Goal: Task Accomplishment & Management: Complete application form

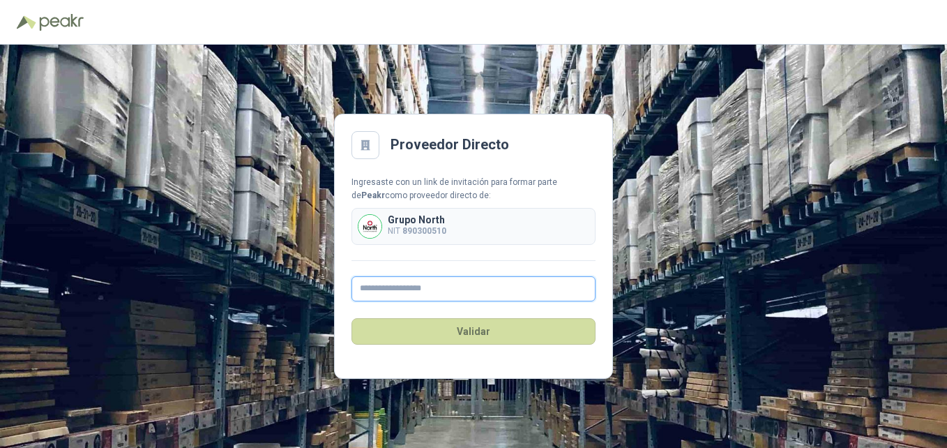
click at [509, 294] on input "text" at bounding box center [473, 288] width 244 height 25
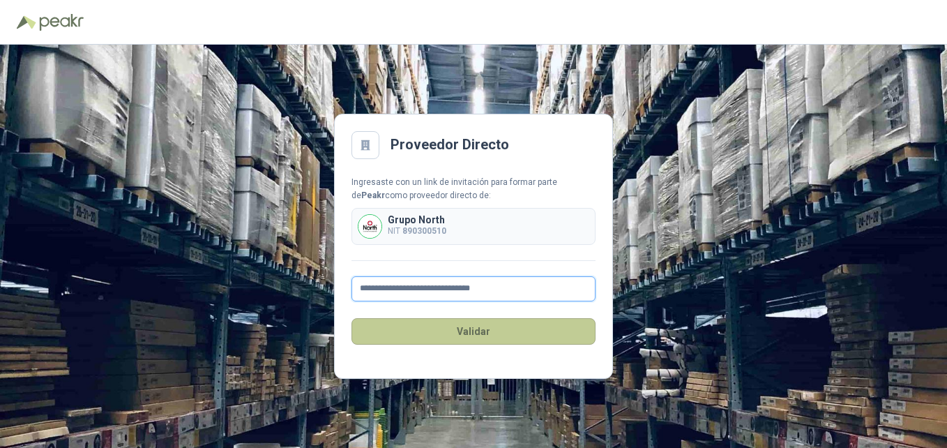
type input "**********"
click at [528, 333] on button "Validar" at bounding box center [473, 331] width 244 height 27
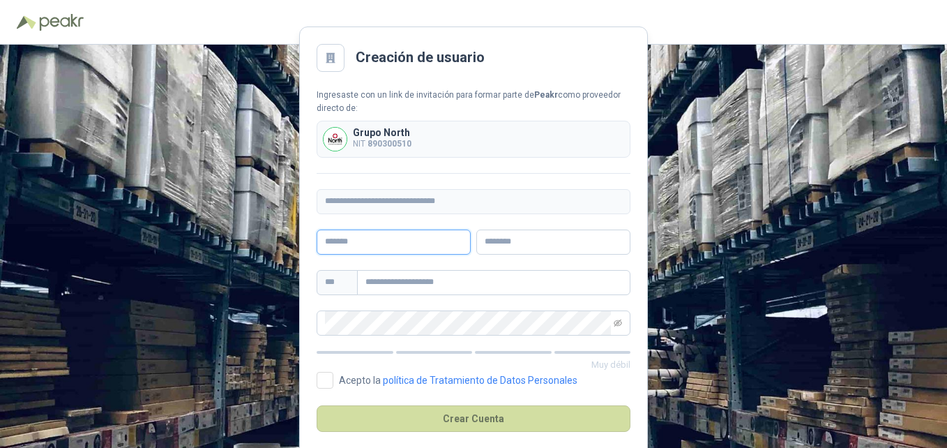
click at [420, 239] on input "text" at bounding box center [394, 241] width 154 height 25
type input "*"
type input "**********"
click at [507, 245] on input "text" at bounding box center [553, 241] width 154 height 25
type input "*******"
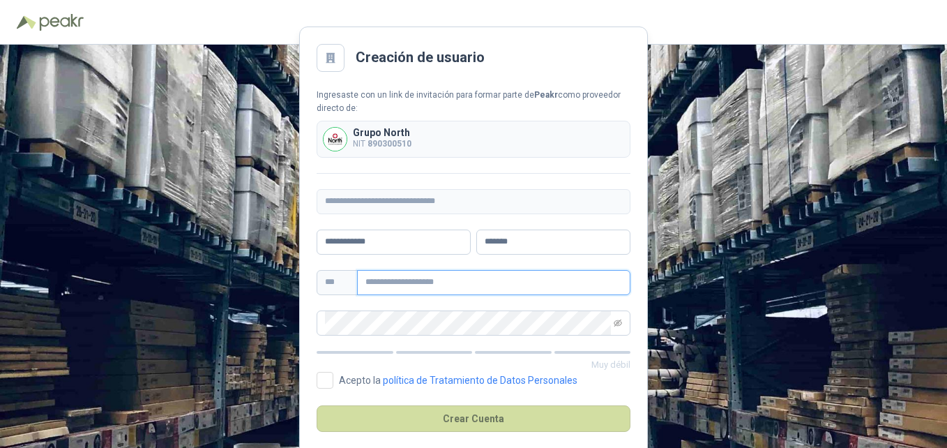
click at [459, 281] on input "text" at bounding box center [493, 282] width 273 height 25
type input "**********"
click at [616, 322] on span at bounding box center [474, 322] width 314 height 25
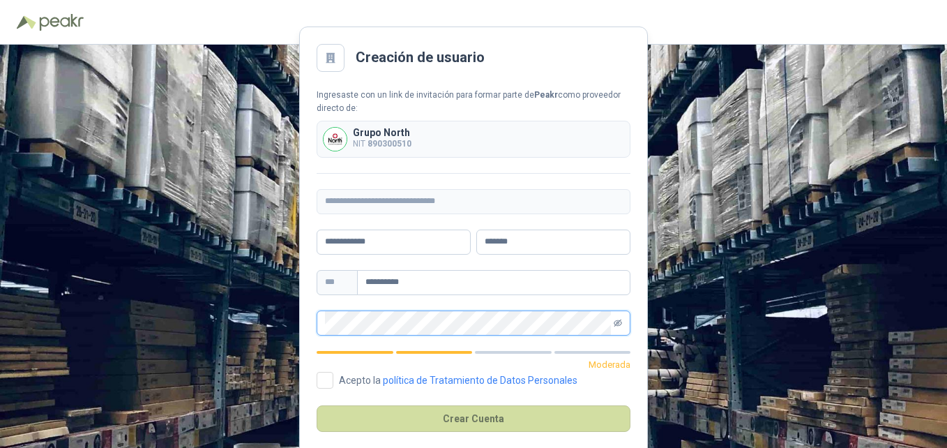
click at [618, 322] on icon "eye-invisible" at bounding box center [618, 322] width 8 height 7
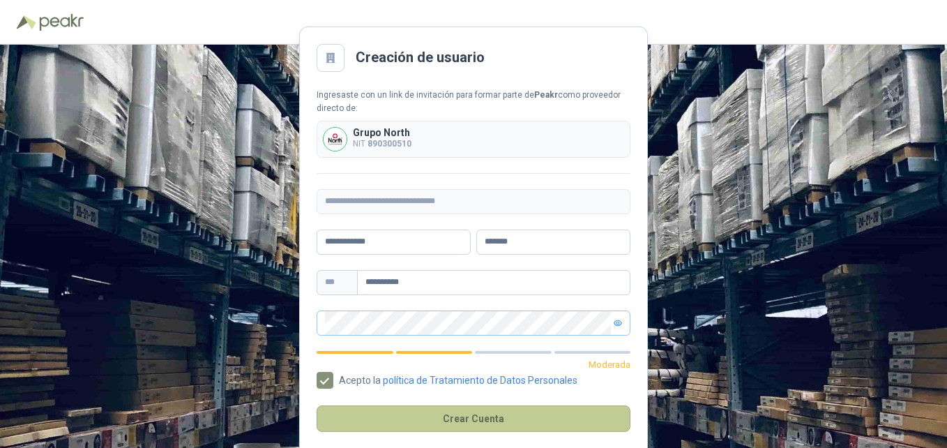
click at [480, 423] on button "Crear Cuenta" at bounding box center [474, 418] width 314 height 27
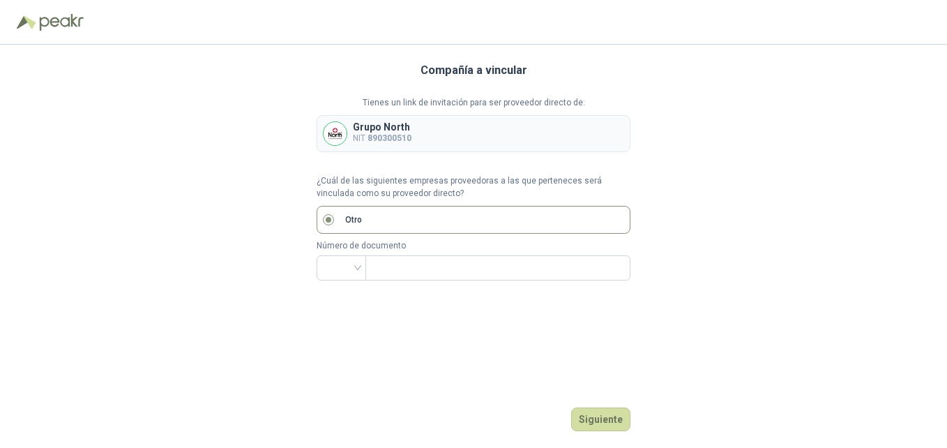
click at [404, 220] on label "Otro" at bounding box center [474, 220] width 314 height 28
click at [390, 265] on input "text" at bounding box center [496, 268] width 245 height 24
click at [356, 267] on input "search" at bounding box center [341, 266] width 33 height 21
click at [335, 335] on div "NIT" at bounding box center [341, 341] width 27 height 15
click at [414, 271] on input "text" at bounding box center [496, 268] width 245 height 24
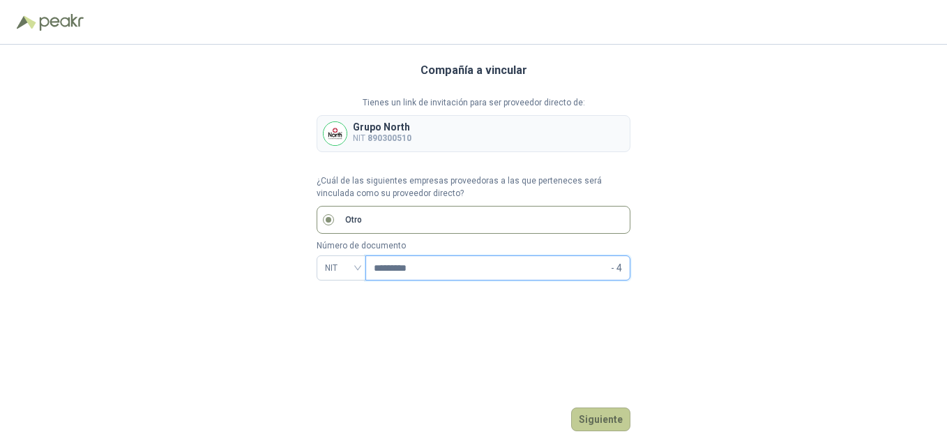
type input "*********"
click at [584, 418] on button "Siguiente" at bounding box center [600, 419] width 59 height 24
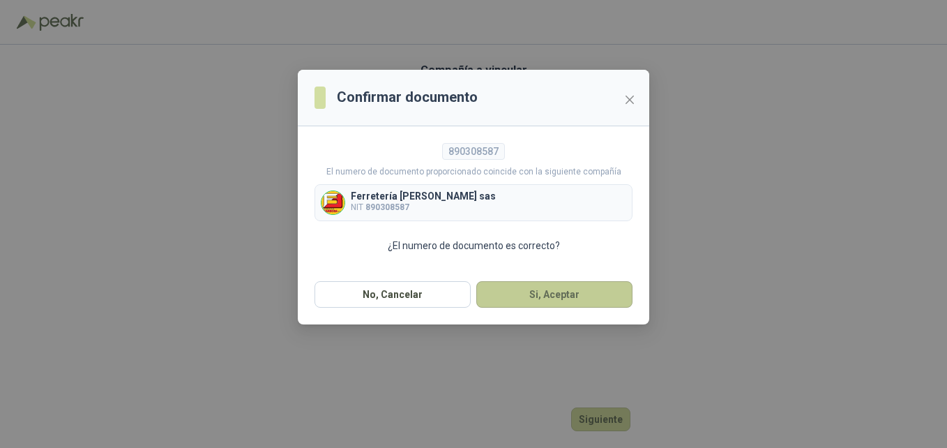
click at [535, 292] on button "Si, Aceptar" at bounding box center [554, 294] width 156 height 27
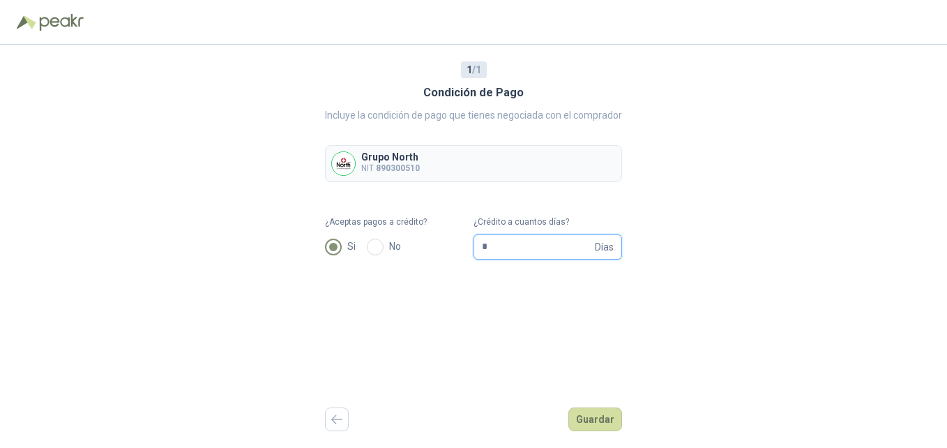
click at [547, 252] on input "*" at bounding box center [537, 247] width 110 height 24
type input "**"
click at [590, 424] on button "Guardar" at bounding box center [595, 419] width 54 height 24
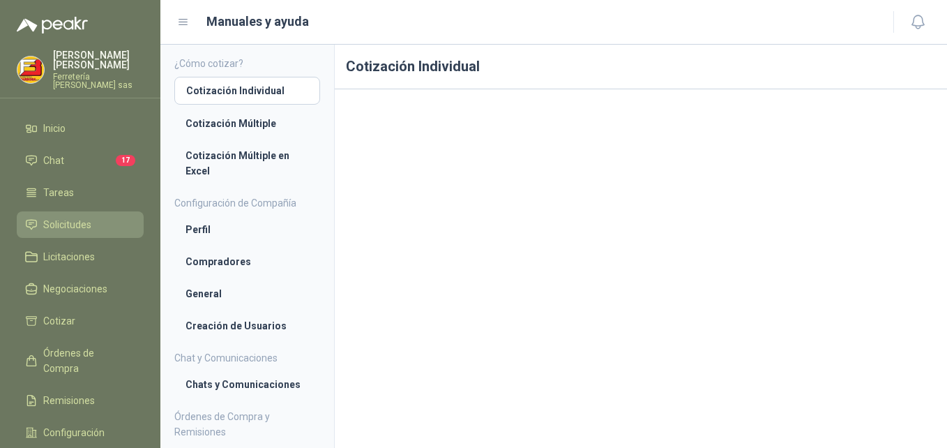
click at [71, 217] on span "Solicitudes" at bounding box center [67, 224] width 48 height 15
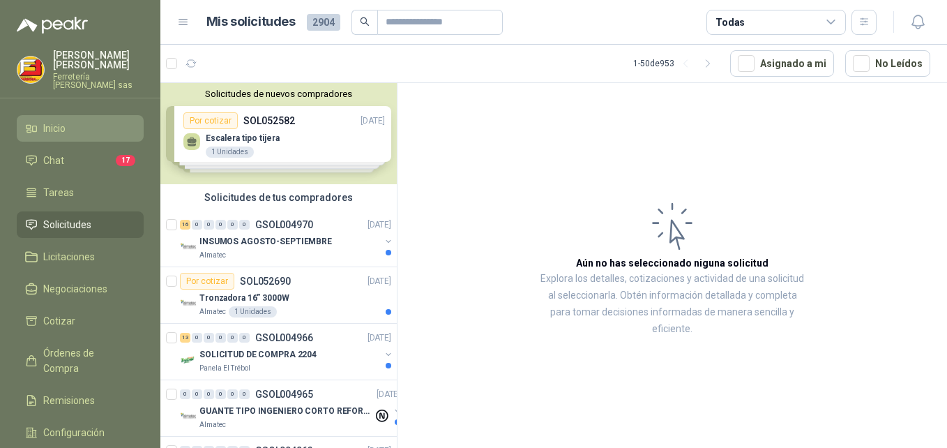
click at [60, 121] on span "Inicio" at bounding box center [54, 128] width 22 height 15
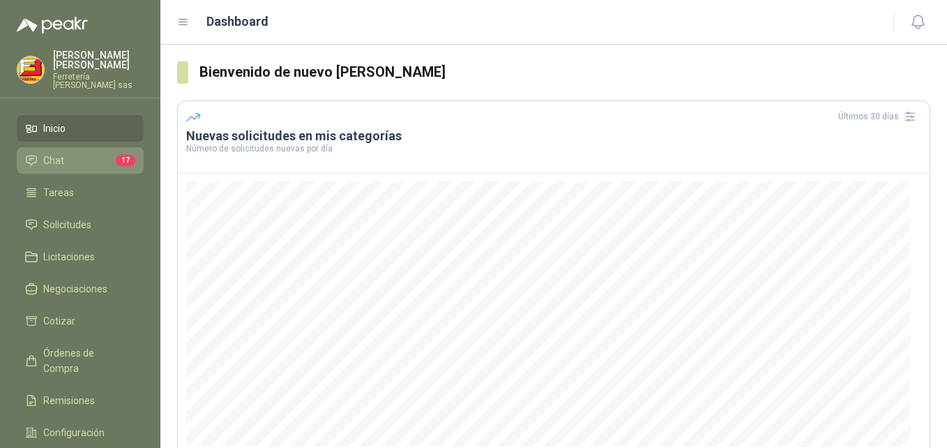
click at [80, 153] on li "Chat 17" at bounding box center [80, 160] width 110 height 15
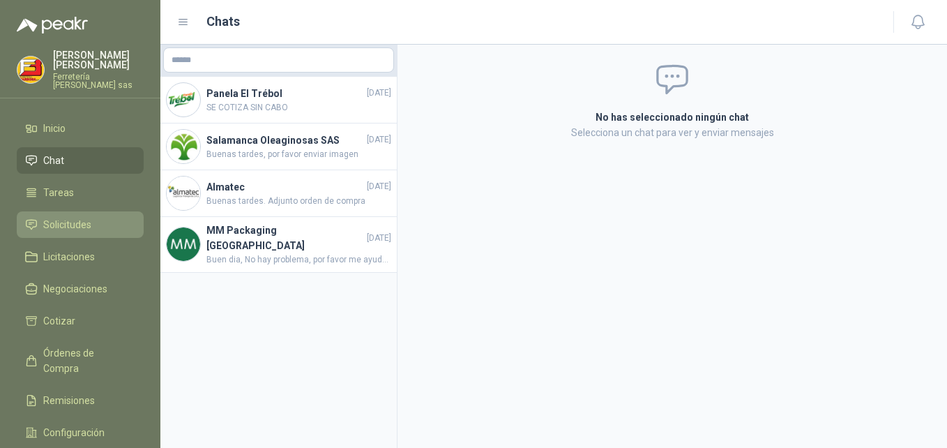
click at [64, 217] on span "Solicitudes" at bounding box center [67, 224] width 48 height 15
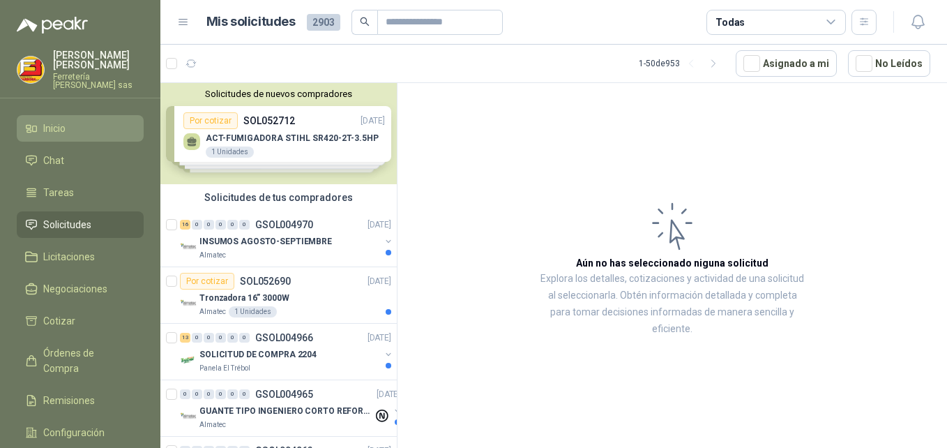
click at [67, 115] on link "Inicio" at bounding box center [80, 128] width 127 height 27
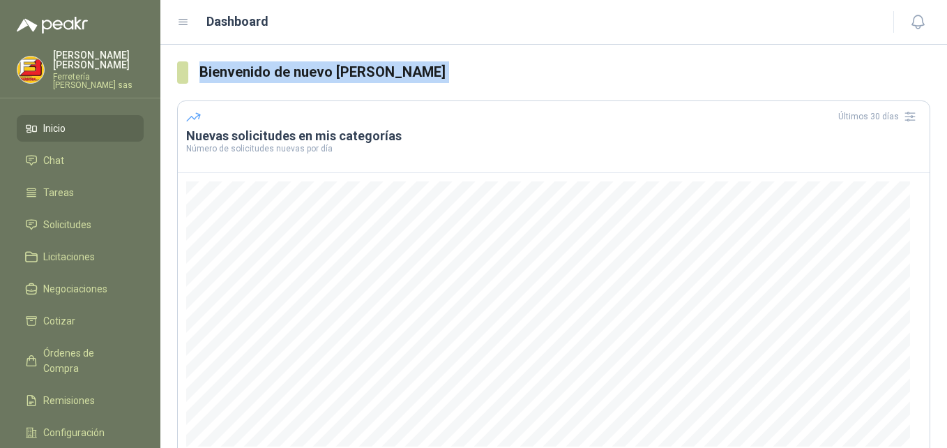
drag, startPoint x: 183, startPoint y: 79, endPoint x: 183, endPoint y: 105, distance: 26.5
click at [183, 105] on section "Bienvenido de nuevo [PERSON_NAME] Últimos 30 días Nuevas solicitudes en mis cat…" at bounding box center [553, 337] width 787 height 584
click at [63, 425] on span "Configuración" at bounding box center [73, 432] width 61 height 15
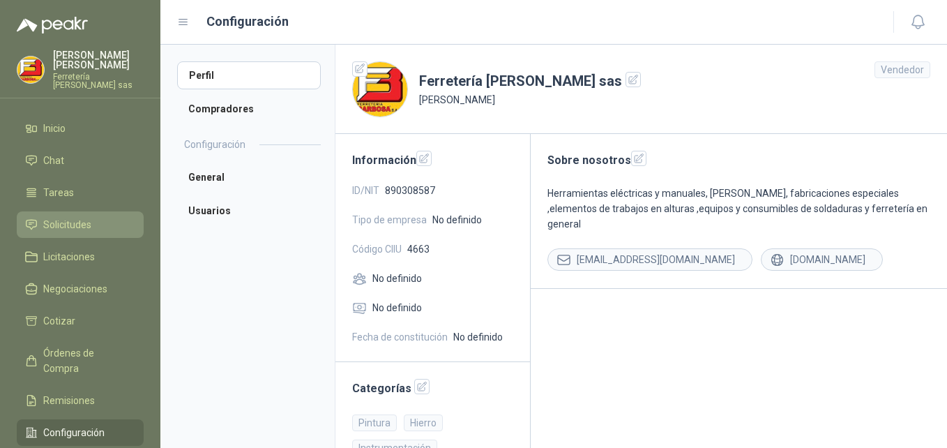
click at [70, 211] on link "Solicitudes" at bounding box center [80, 224] width 127 height 27
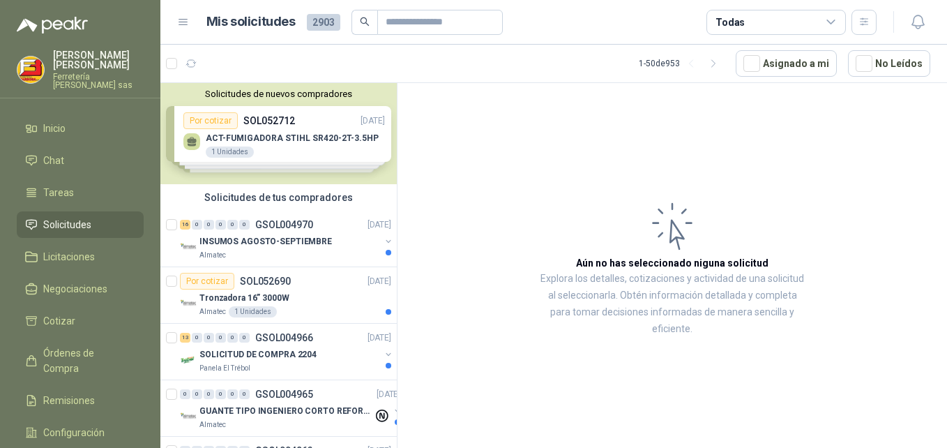
click at [286, 136] on div "Solicitudes de nuevos compradores Por cotizar SOL052712 [DATE] ACT-FUMIGADORA S…" at bounding box center [278, 133] width 236 height 101
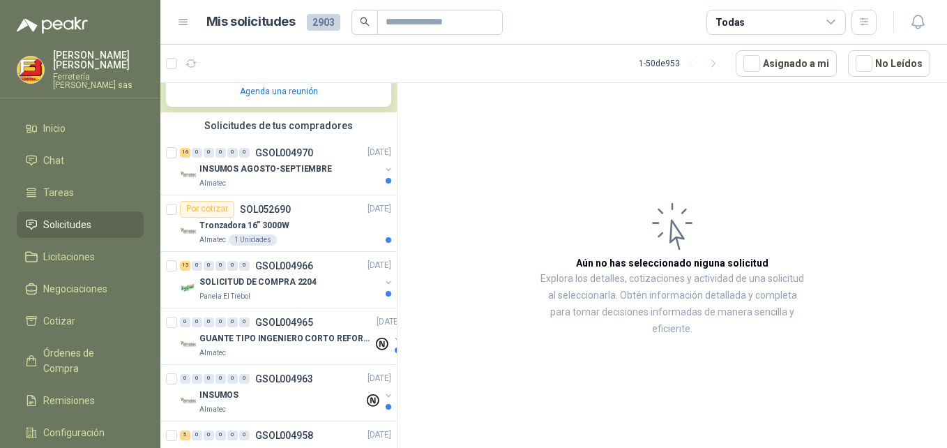
scroll to position [300, 0]
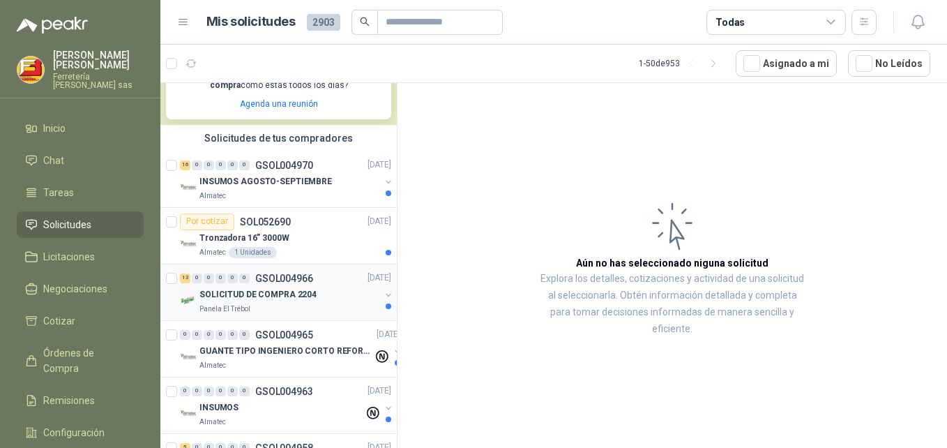
click at [257, 296] on p "SOLICITUD DE COMPRA 2204" at bounding box center [257, 294] width 117 height 13
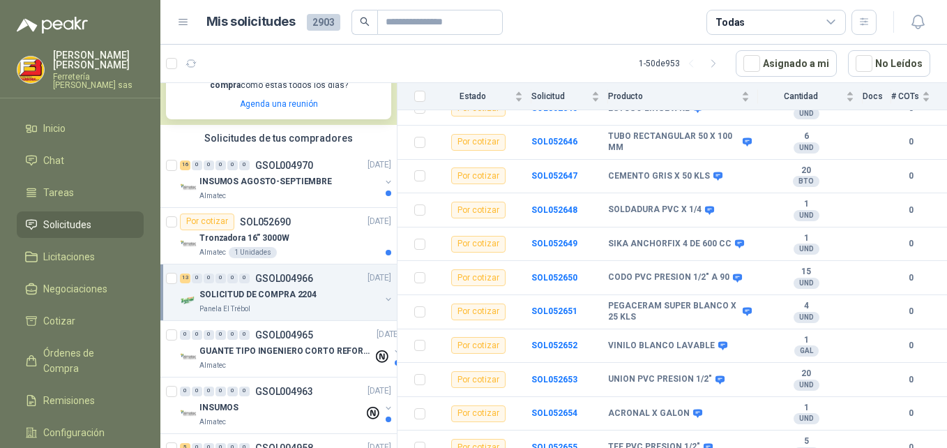
scroll to position [257, 0]
